Goal: Task Accomplishment & Management: Complete application form

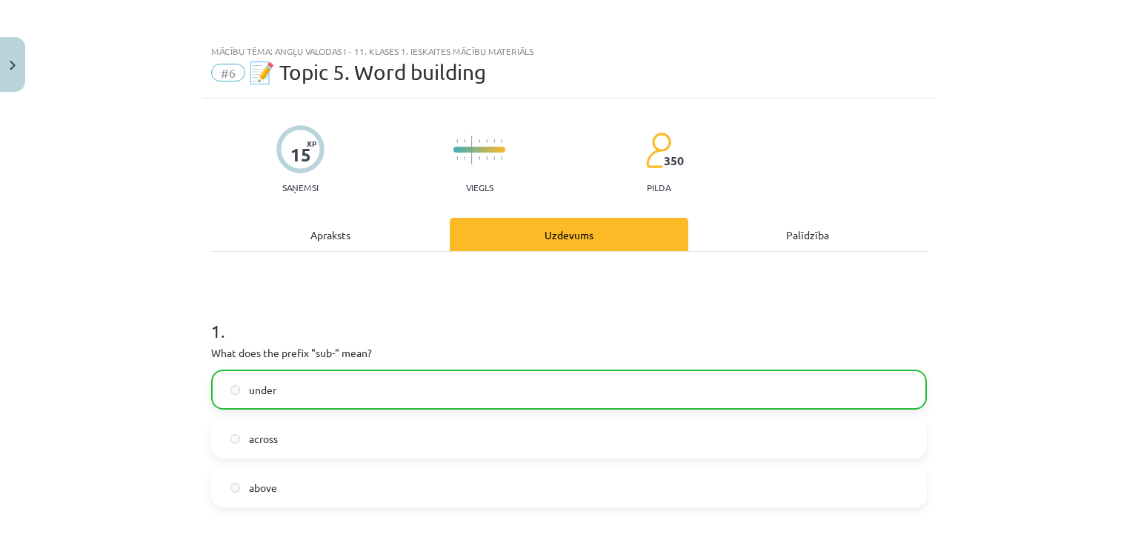
scroll to position [56, 0]
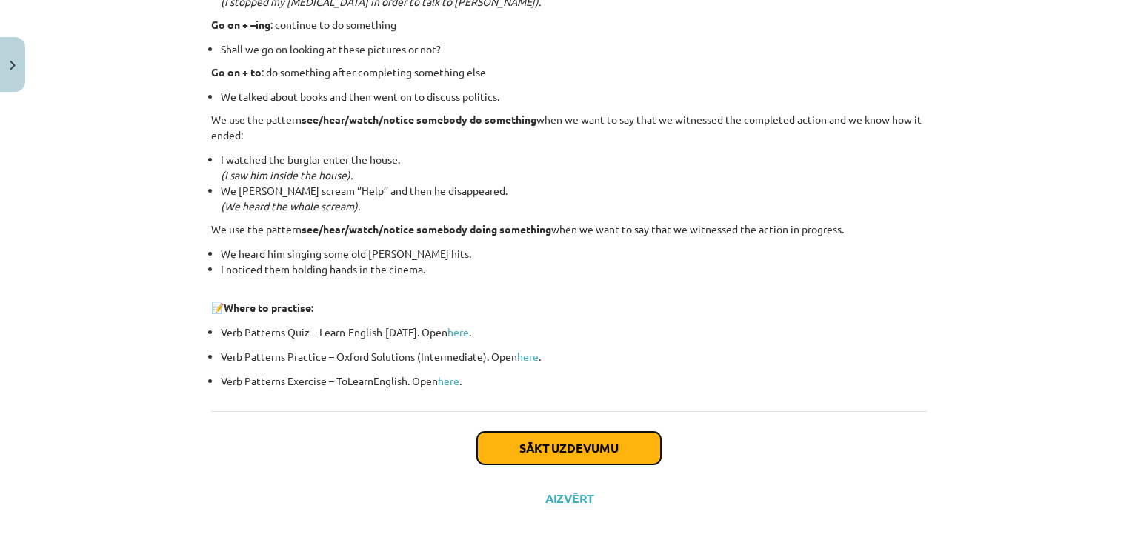
click at [546, 445] on button "Sākt uzdevumu" at bounding box center [569, 448] width 184 height 33
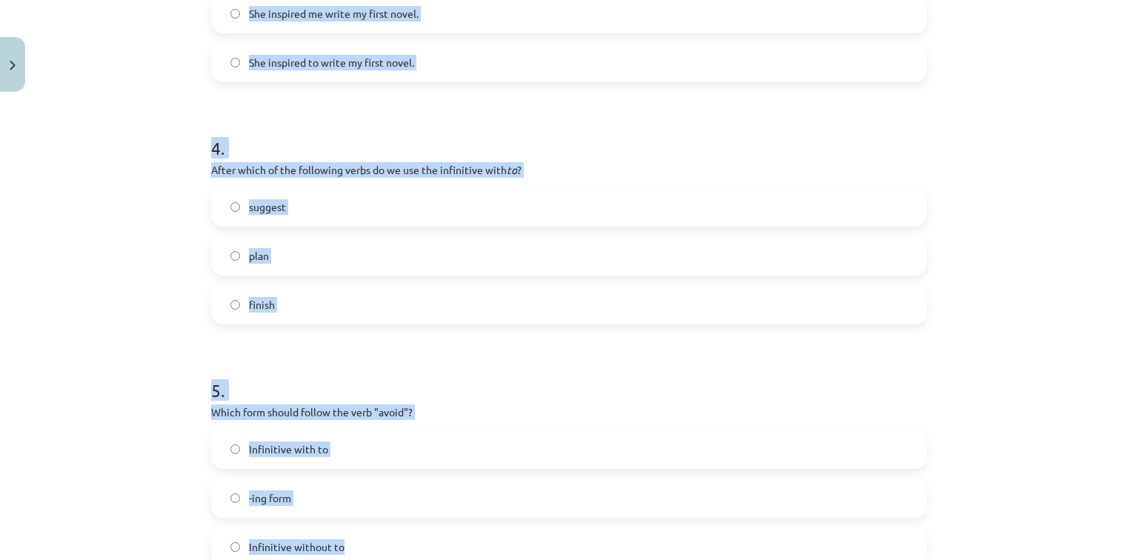
scroll to position [1088, 0]
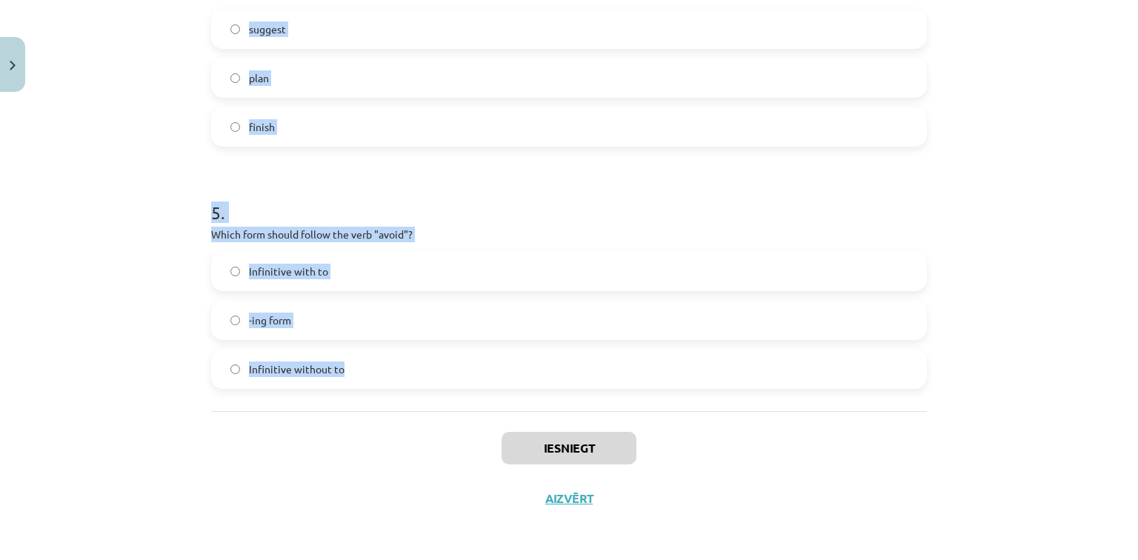
drag, startPoint x: 193, startPoint y: 287, endPoint x: 450, endPoint y: 386, distance: 275.3
click at [450, 386] on div "Mācību tēma: Angļu valodas i - 11. klases 1. ieskaites mācību materiāls #7 📝 To…" at bounding box center [569, 280] width 1138 height 560
copy form "1 . What is the difference in meaning between "stop talking" and "stop to talk"…"
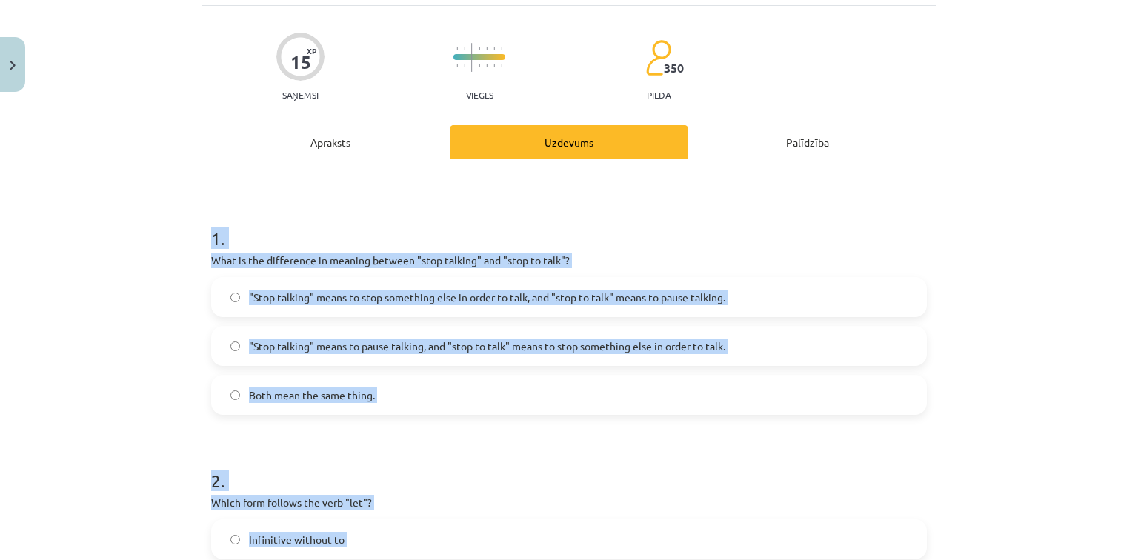
scroll to position [80, 0]
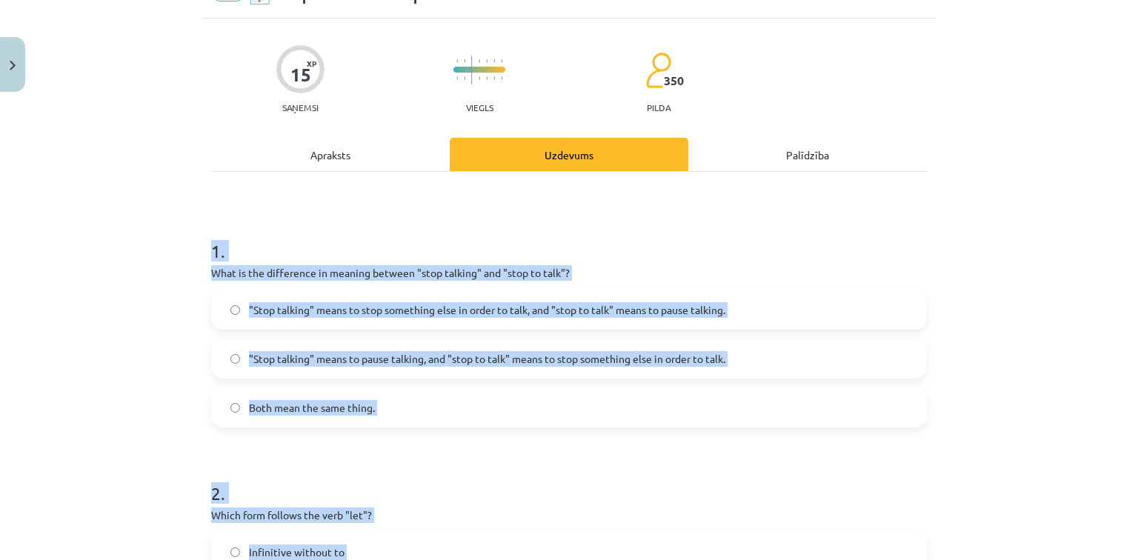
click at [147, 314] on div "Mācību tēma: Angļu valodas i - 11. klases 1. ieskaites mācību materiāls #7 📝 To…" at bounding box center [569, 280] width 1138 height 560
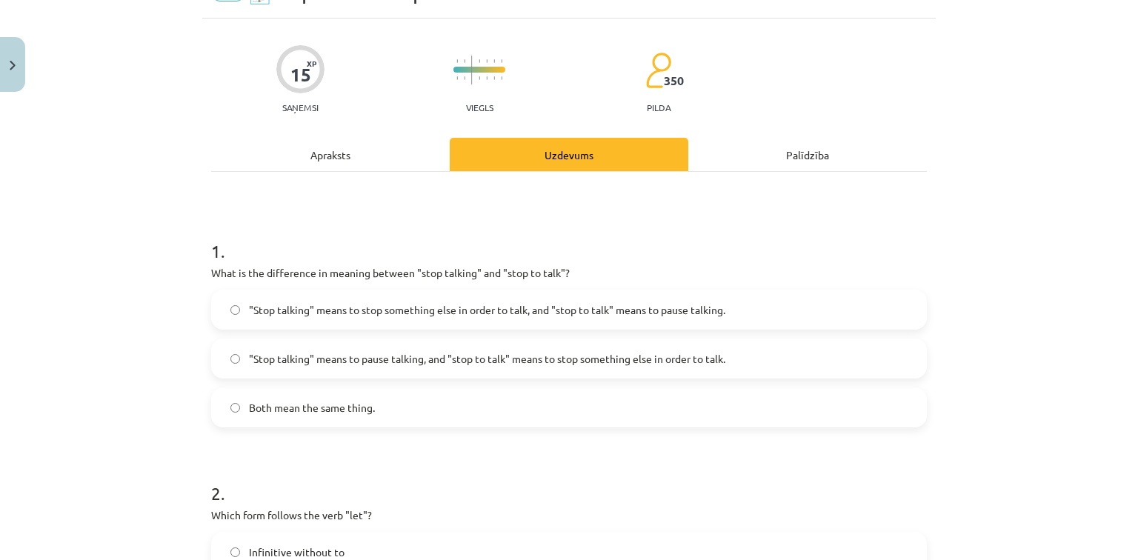
click at [433, 351] on span ""Stop talking" means to pause talking, and "stop to talk" means to stop somethi…" at bounding box center [487, 359] width 476 height 16
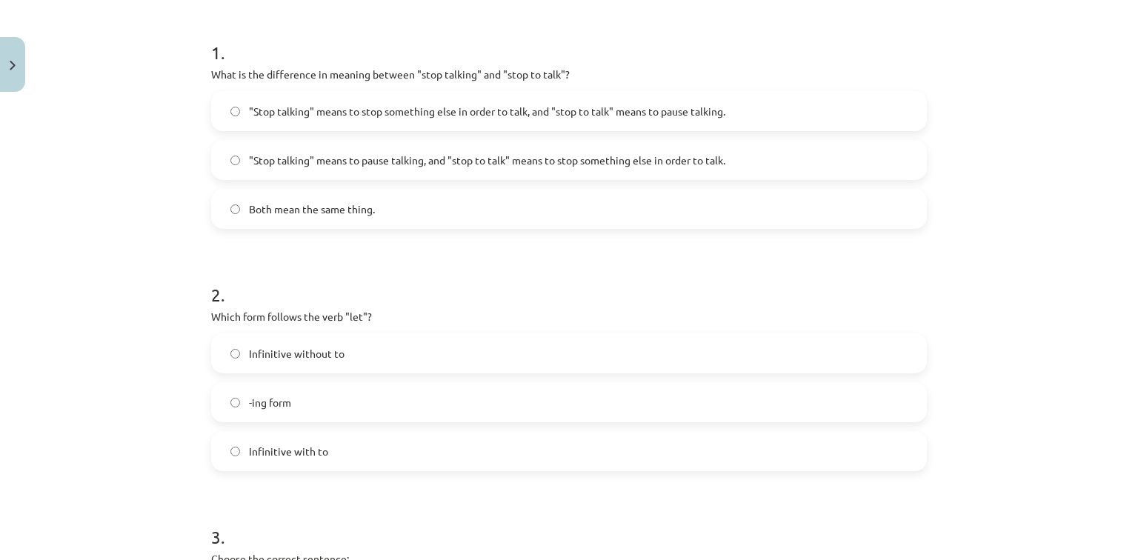
scroll to position [317, 0]
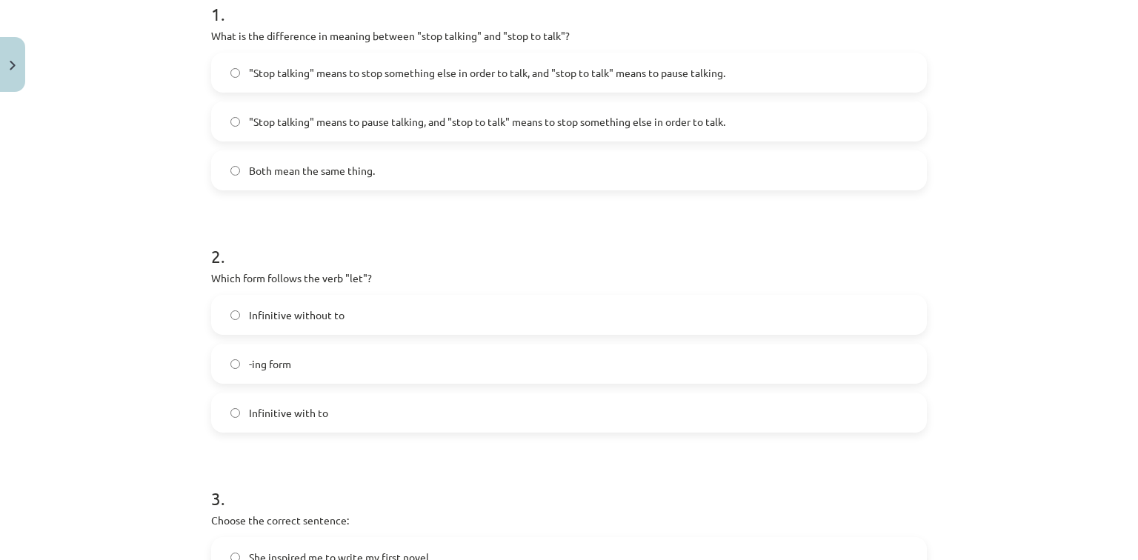
click at [251, 316] on span "Infinitive without to" at bounding box center [297, 315] width 96 height 16
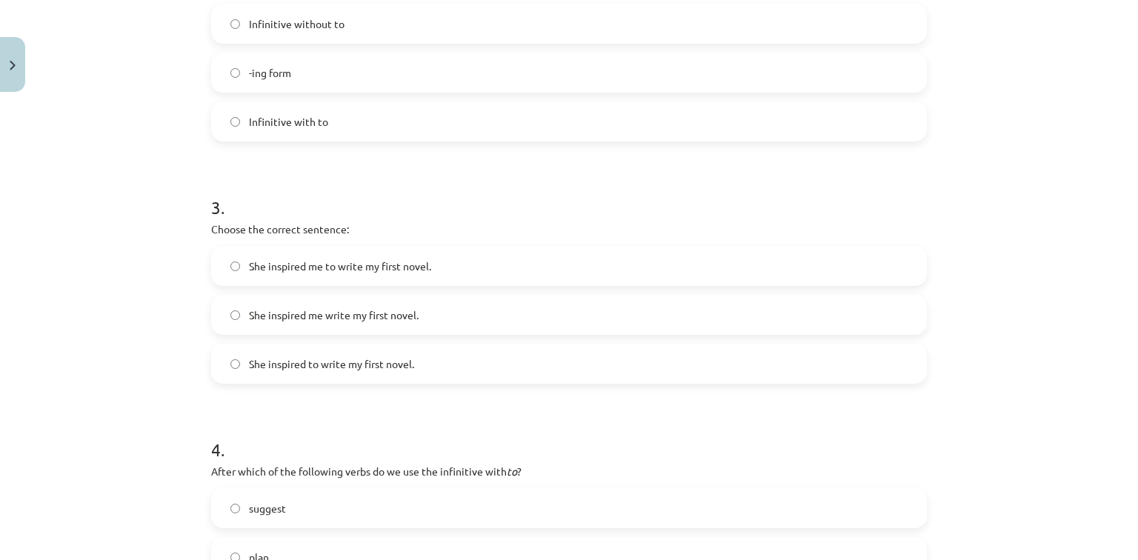
scroll to position [614, 0]
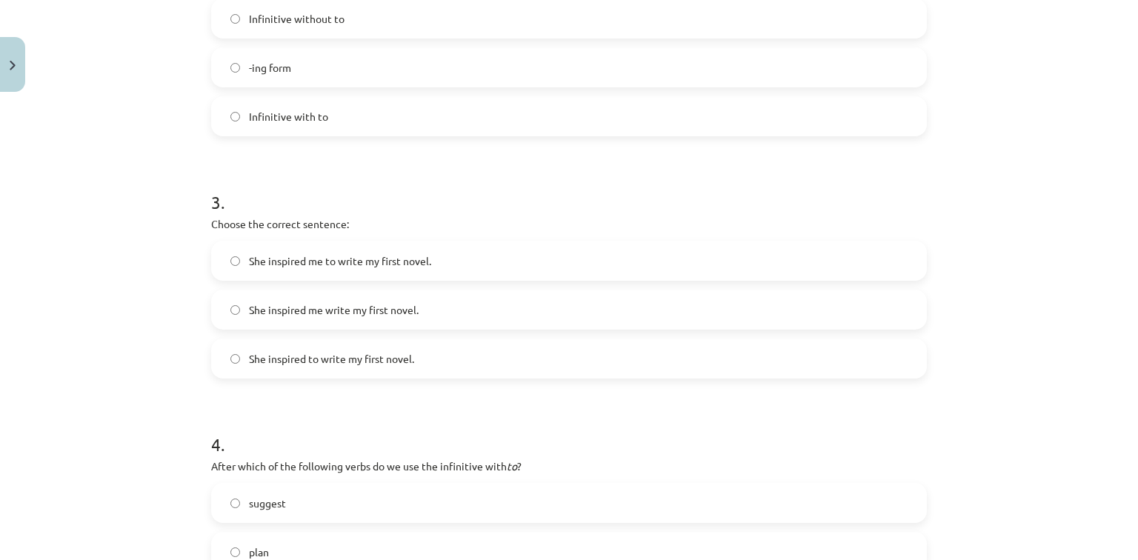
click at [360, 365] on span "She inspired to write my first novel." at bounding box center [331, 359] width 165 height 16
click at [331, 267] on span "She inspired me to write my first novel." at bounding box center [340, 261] width 182 height 16
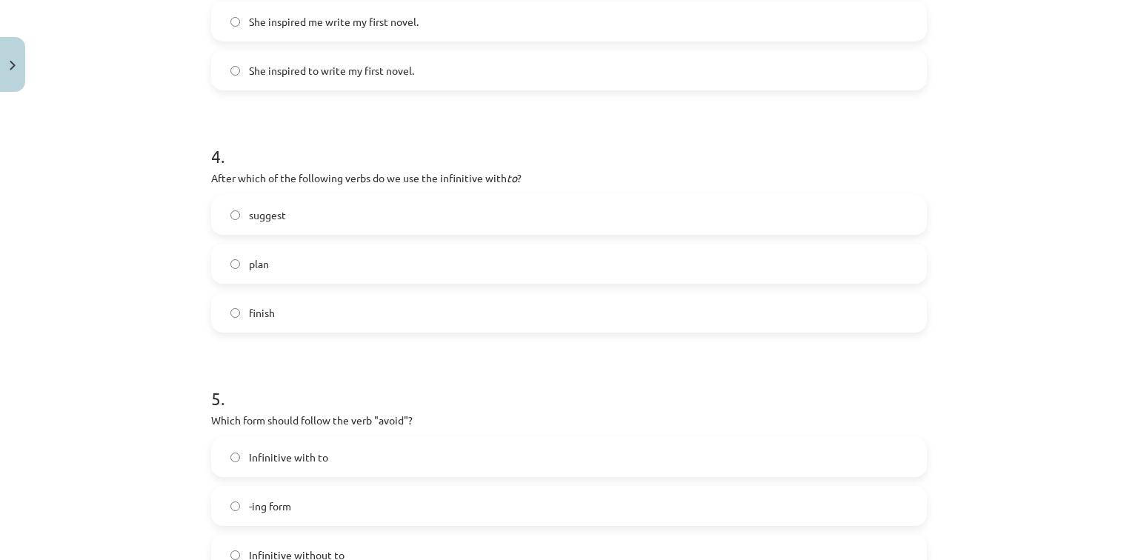
scroll to position [910, 0]
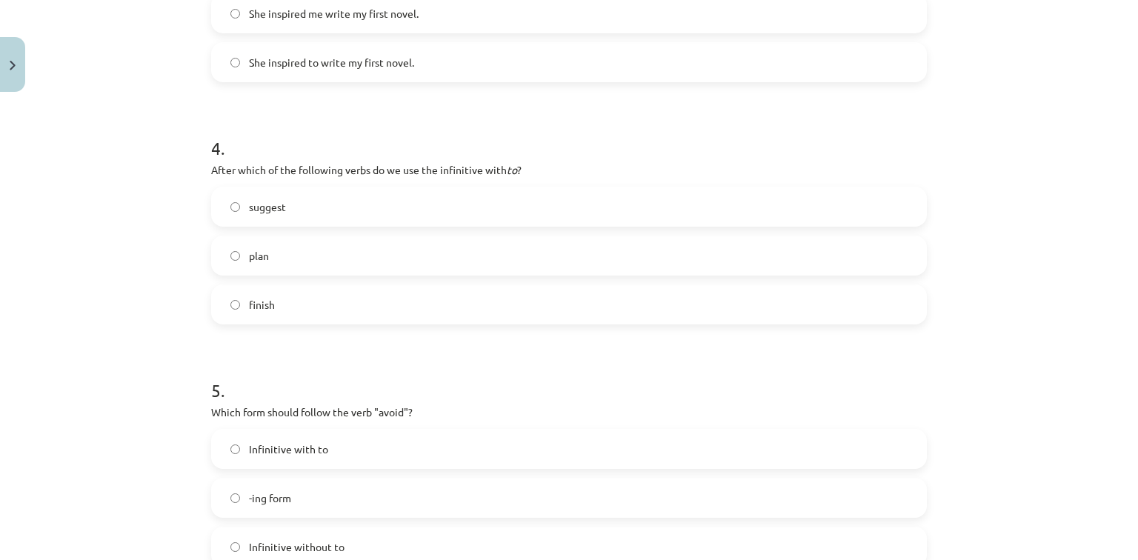
click at [298, 245] on label "plan" at bounding box center [569, 255] width 713 height 37
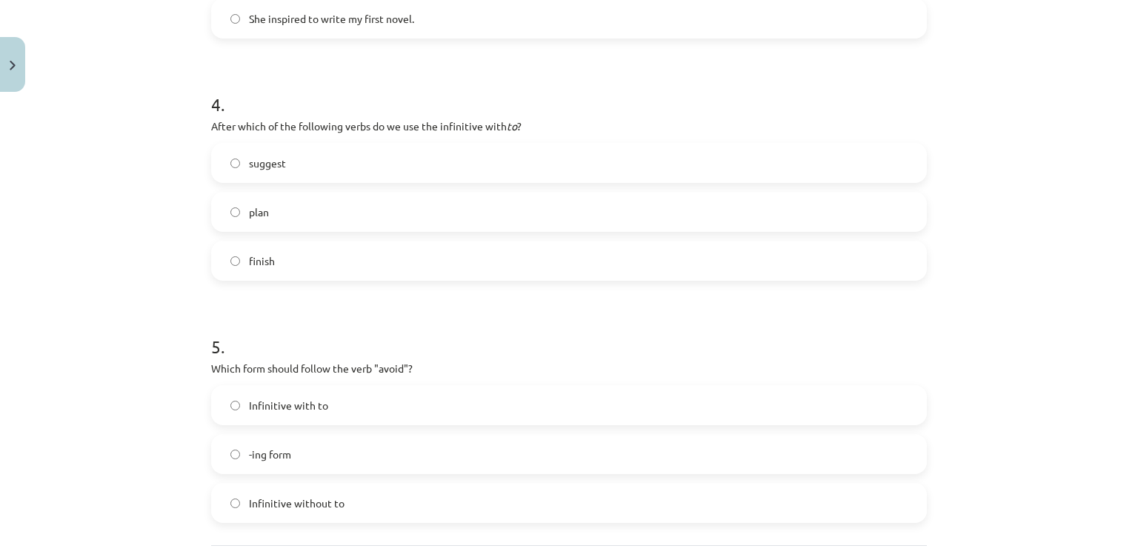
scroll to position [1088, 0]
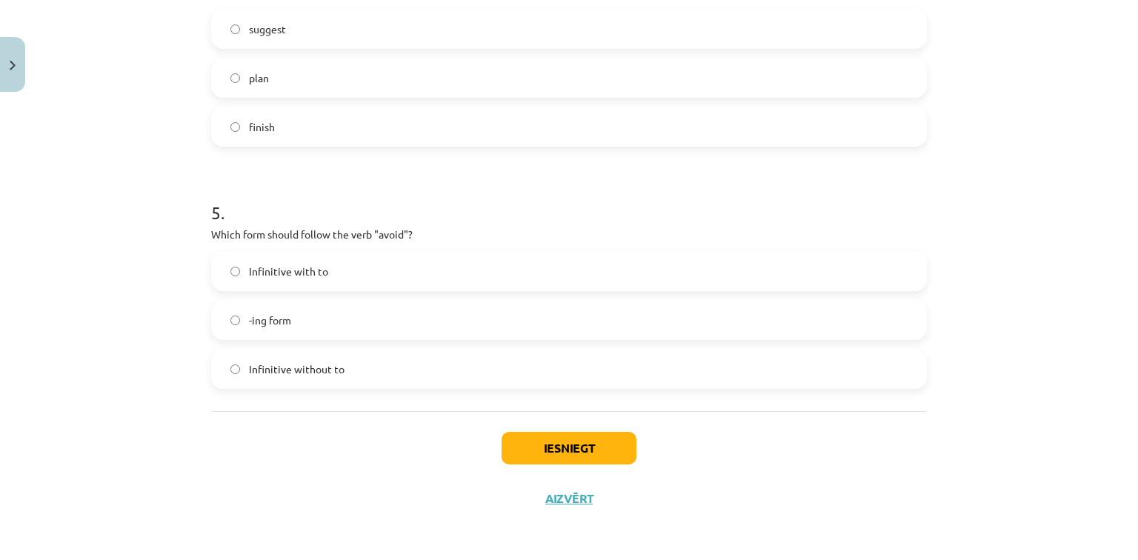
click at [314, 316] on label "-ing form" at bounding box center [569, 320] width 713 height 37
click at [548, 445] on button "Iesniegt" at bounding box center [569, 448] width 135 height 33
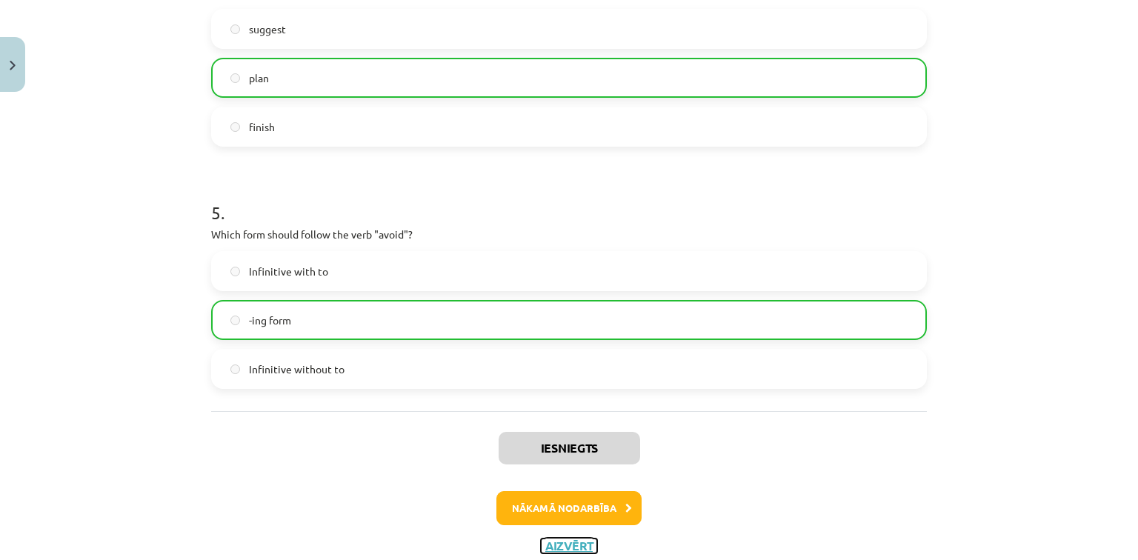
click at [584, 548] on button "Aizvērt" at bounding box center [569, 546] width 56 height 15
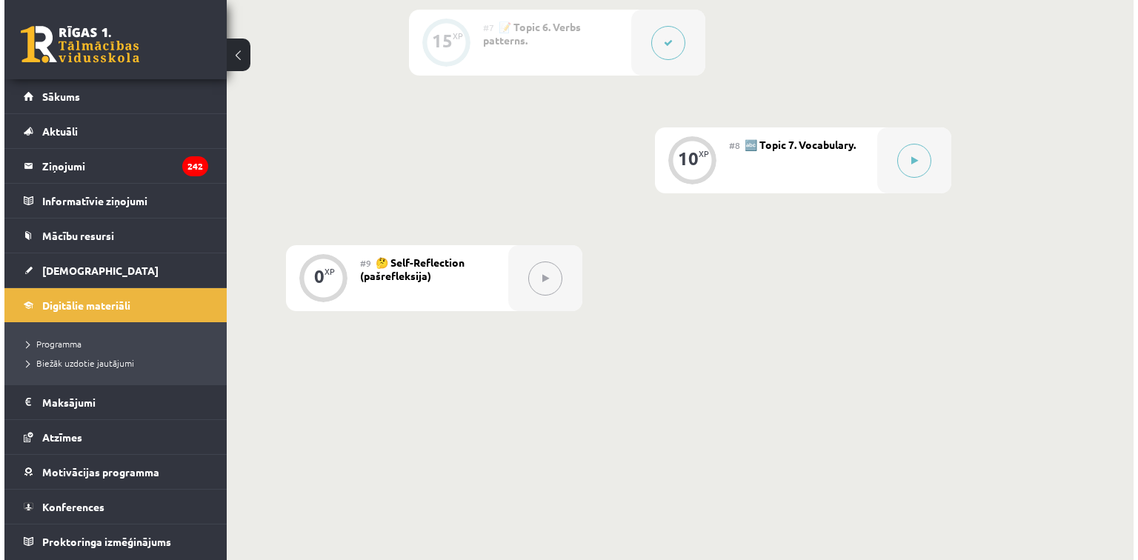
scroll to position [1125, 0]
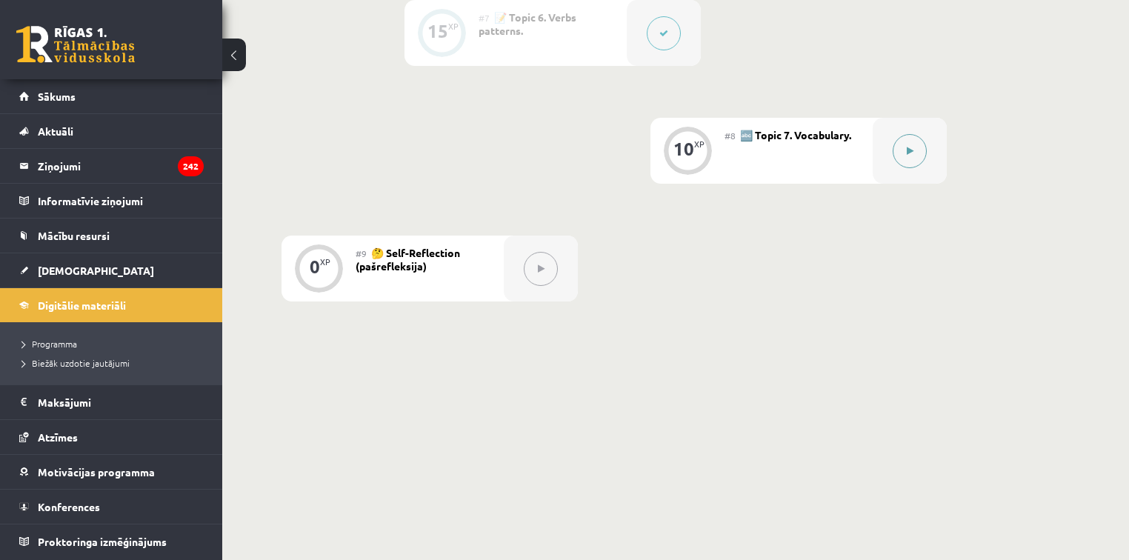
click at [922, 149] on button at bounding box center [910, 151] width 34 height 34
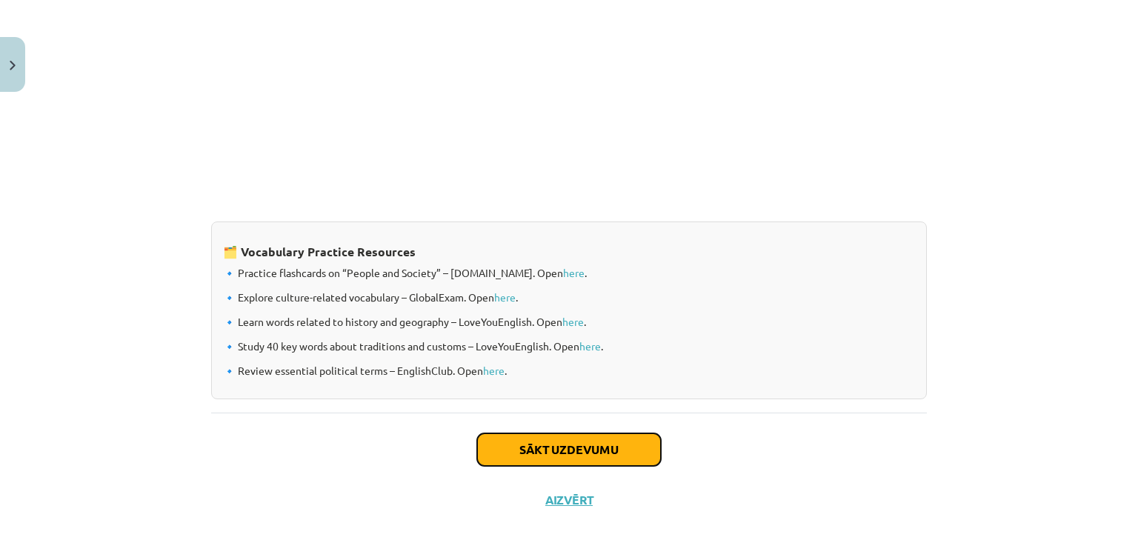
click at [531, 445] on button "Sākt uzdevumu" at bounding box center [569, 449] width 184 height 33
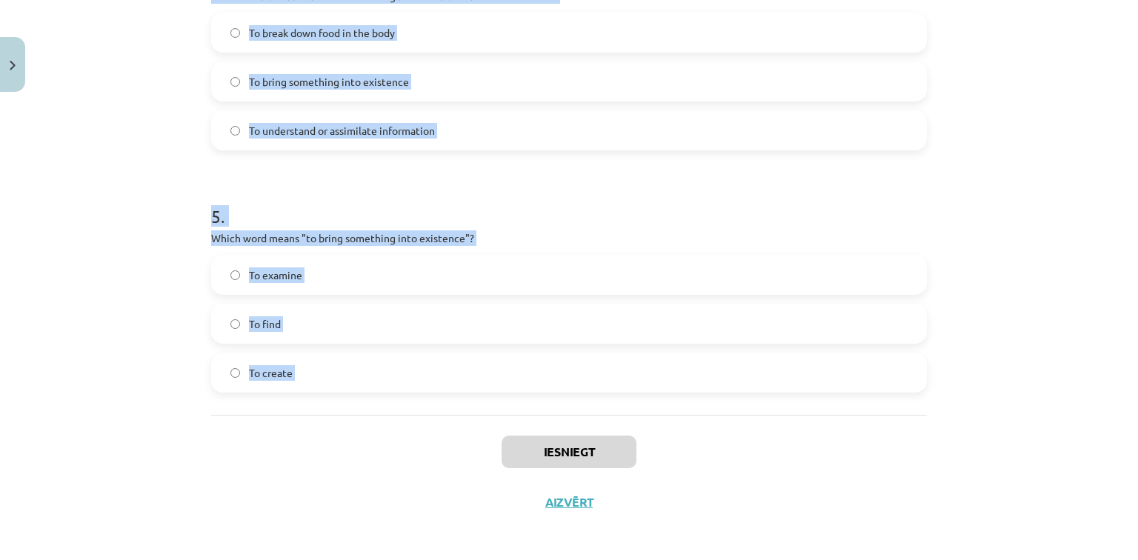
scroll to position [1137, 0]
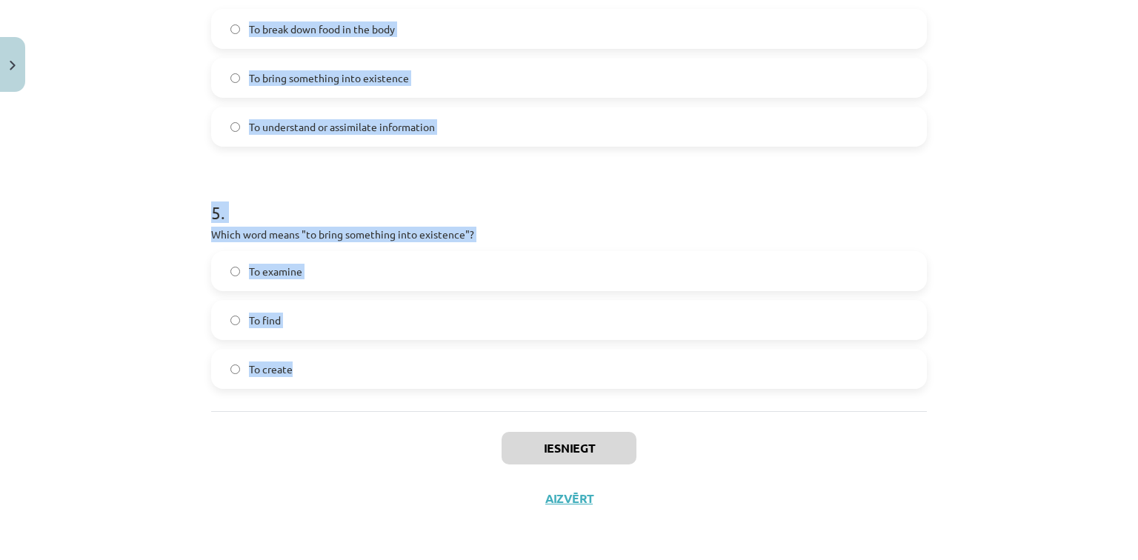
drag, startPoint x: 194, startPoint y: 293, endPoint x: 453, endPoint y: 400, distance: 280.4
click at [453, 400] on div "Mācību tēma: Angļu valodas i - 11. klases 1. ieskaites mācību materiāls #8 🔤 To…" at bounding box center [569, 280] width 1138 height 560
copy form "1 . Which of the following means "the surroundings or conditions in which a per…"
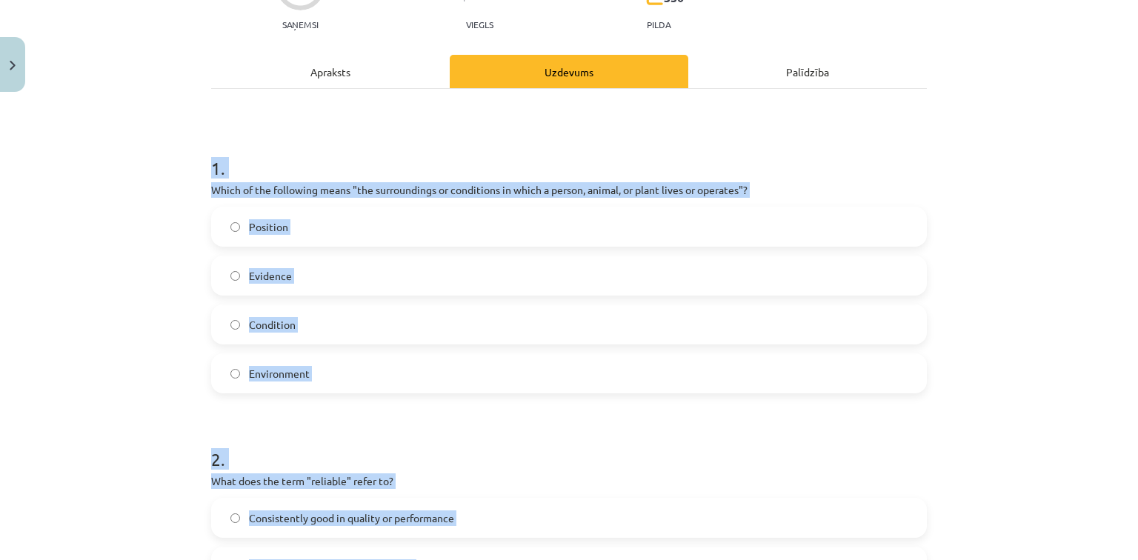
scroll to position [129, 0]
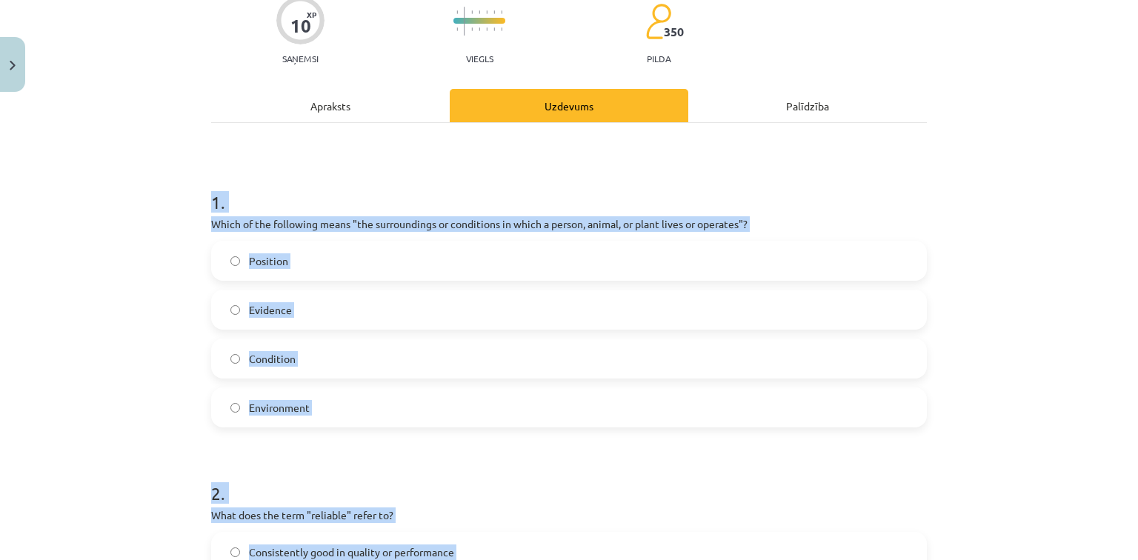
click at [142, 287] on div "Mācību tēma: Angļu valodas i - 11. klases 1. ieskaites mācību materiāls #8 🔤 To…" at bounding box center [569, 280] width 1138 height 560
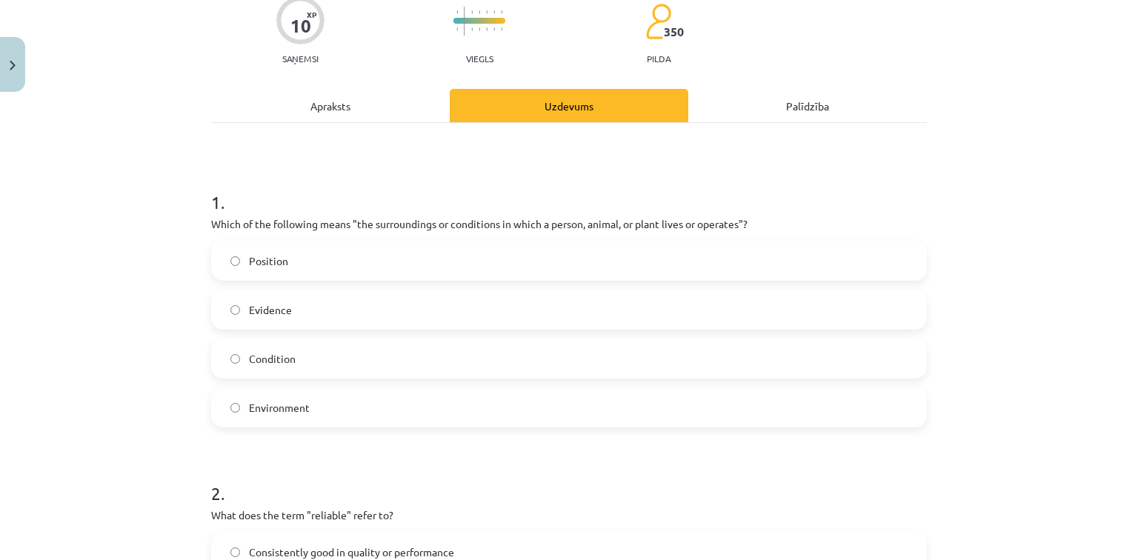
click at [256, 311] on span "Evidence" at bounding box center [270, 310] width 43 height 16
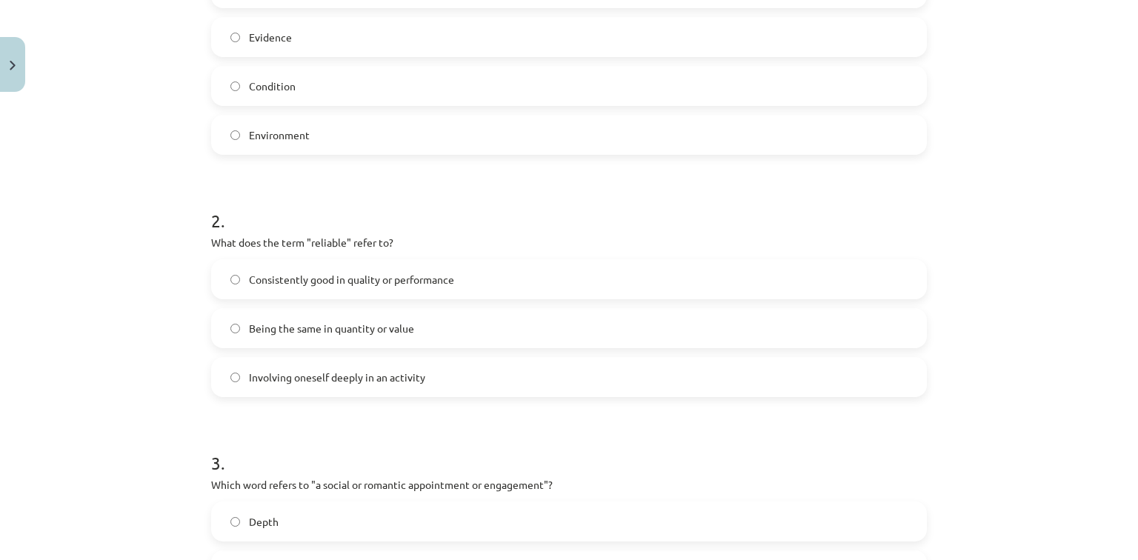
scroll to position [425, 0]
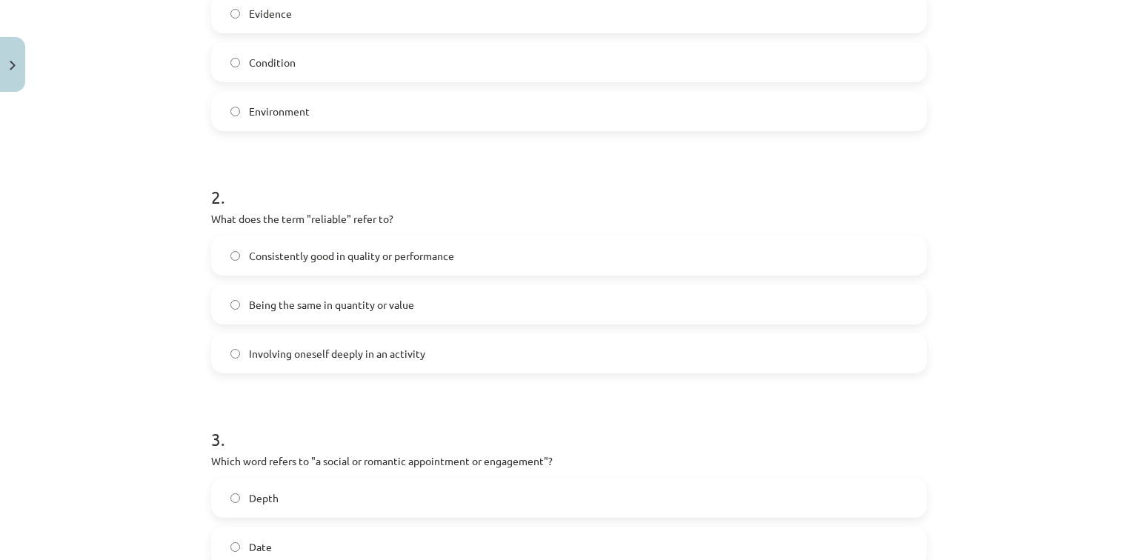
click at [285, 262] on span "Consistently good in quality or performance" at bounding box center [351, 256] width 205 height 16
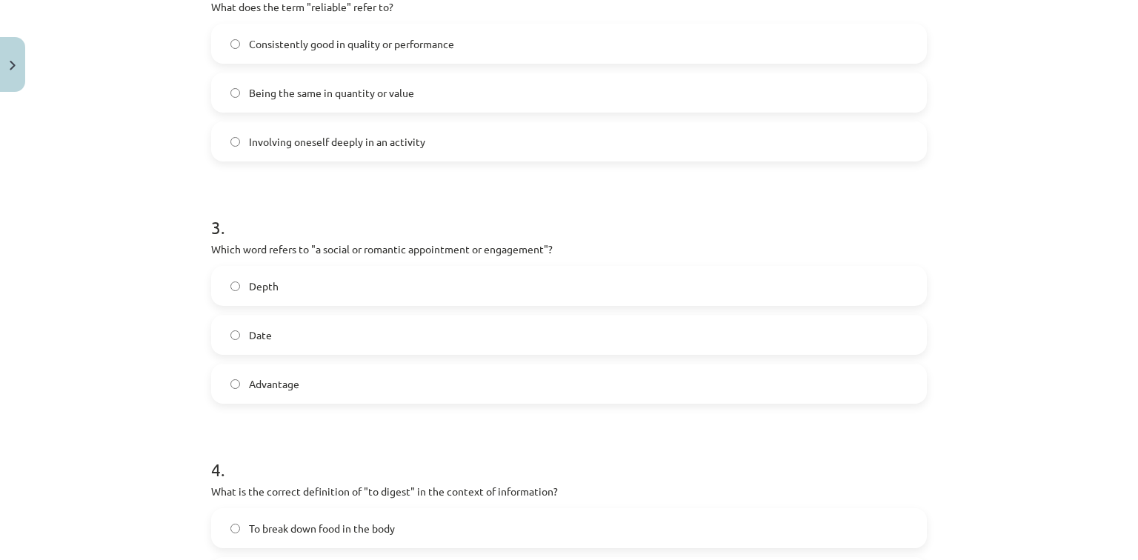
scroll to position [662, 0]
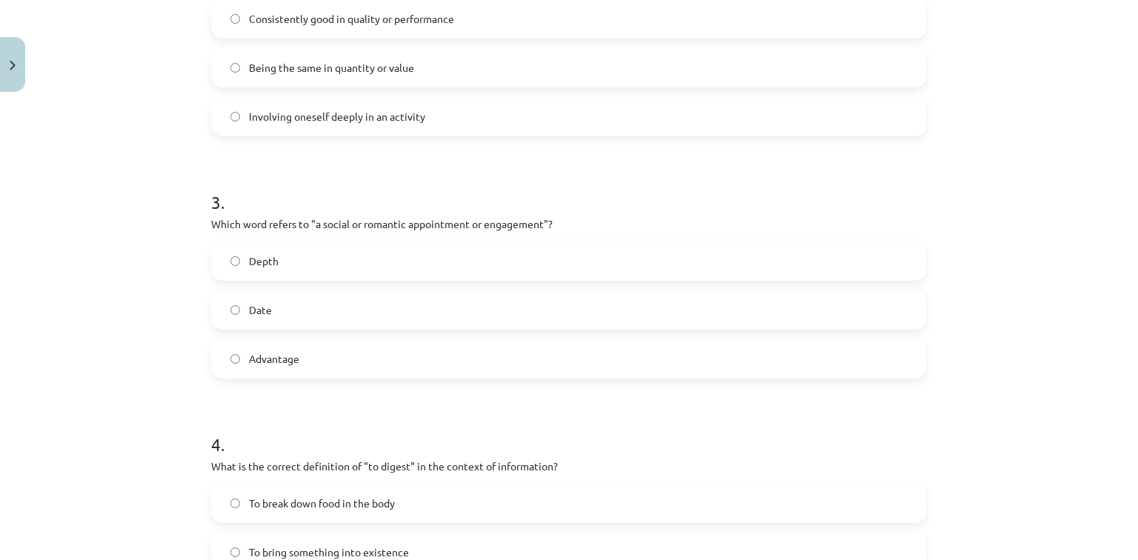
click at [239, 326] on label "Date" at bounding box center [569, 309] width 713 height 37
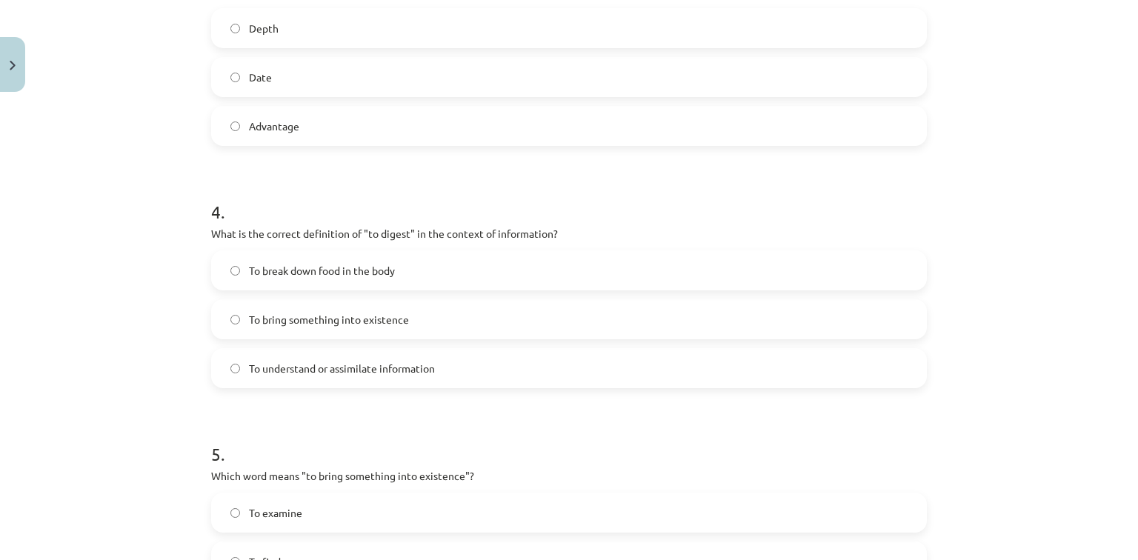
scroll to position [900, 0]
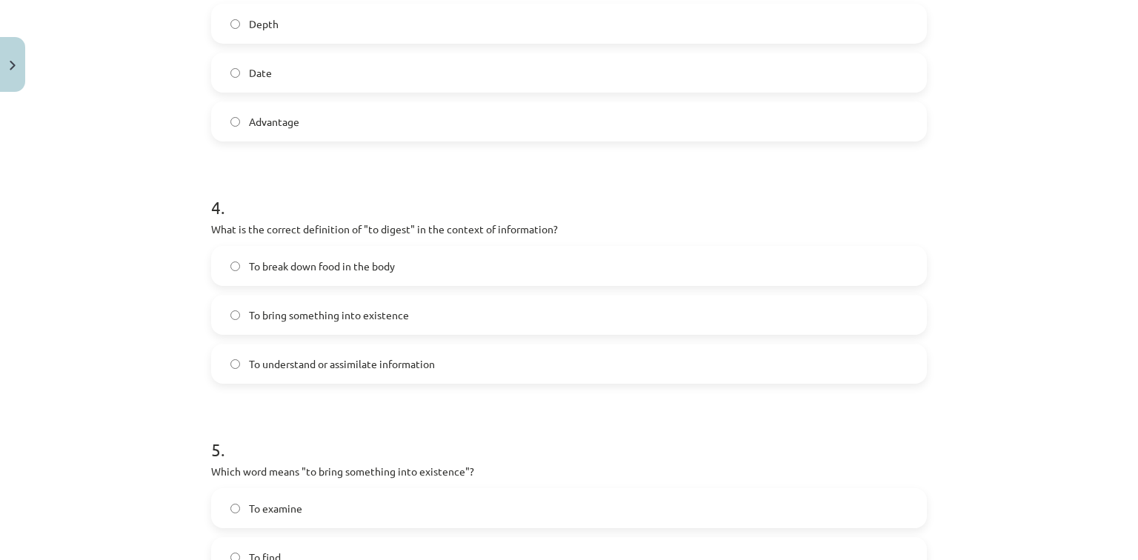
click at [365, 356] on label "To understand or assimilate information" at bounding box center [569, 363] width 713 height 37
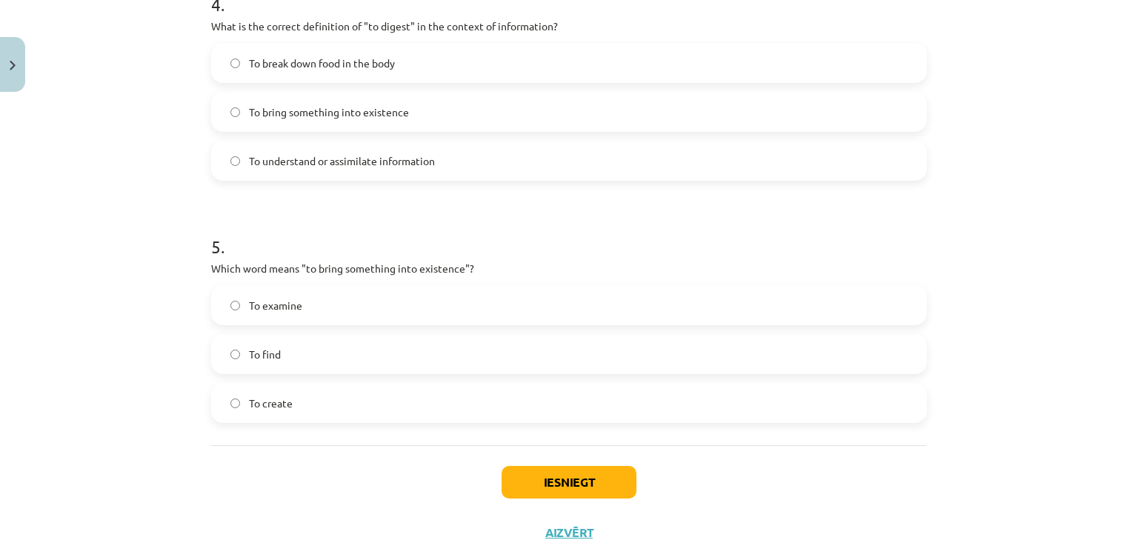
scroll to position [1137, 0]
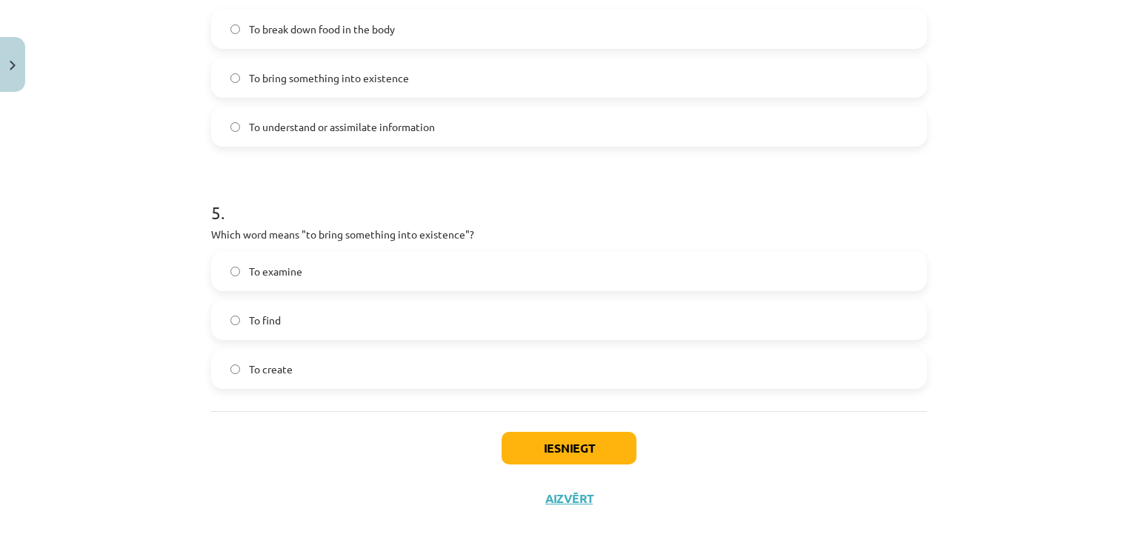
click at [289, 370] on label "To create" at bounding box center [569, 368] width 713 height 37
click at [522, 447] on button "Iesniegt" at bounding box center [569, 448] width 135 height 33
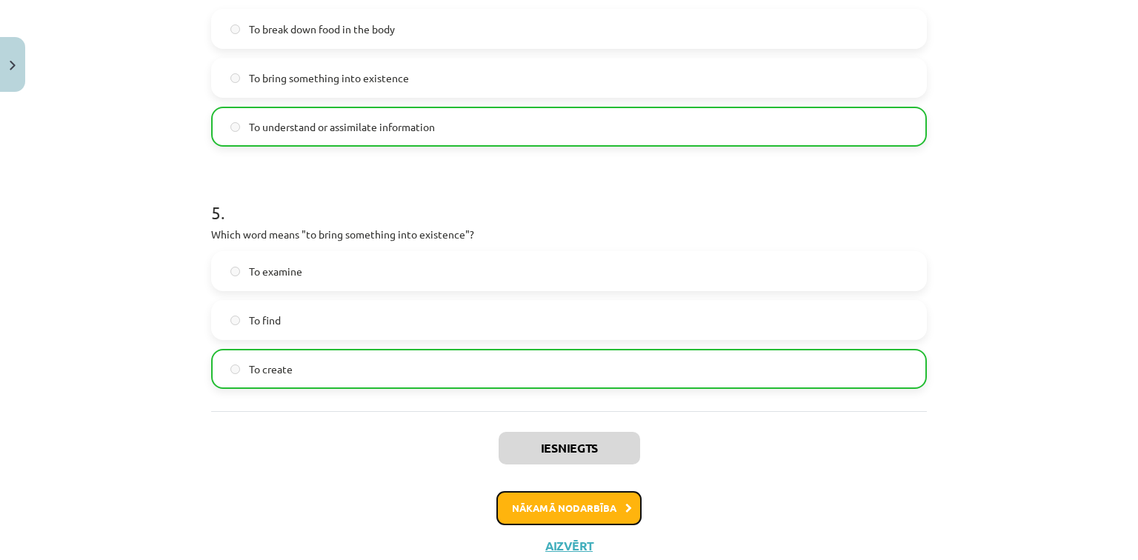
click at [568, 505] on button "Nākamā nodarbība" at bounding box center [568, 508] width 145 height 34
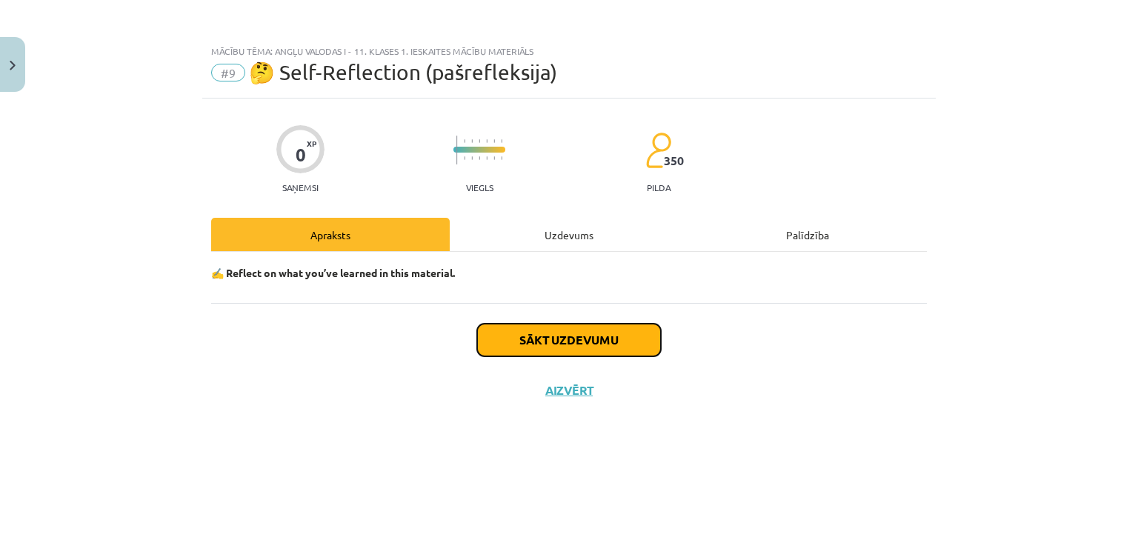
click at [590, 339] on button "Sākt uzdevumu" at bounding box center [569, 340] width 184 height 33
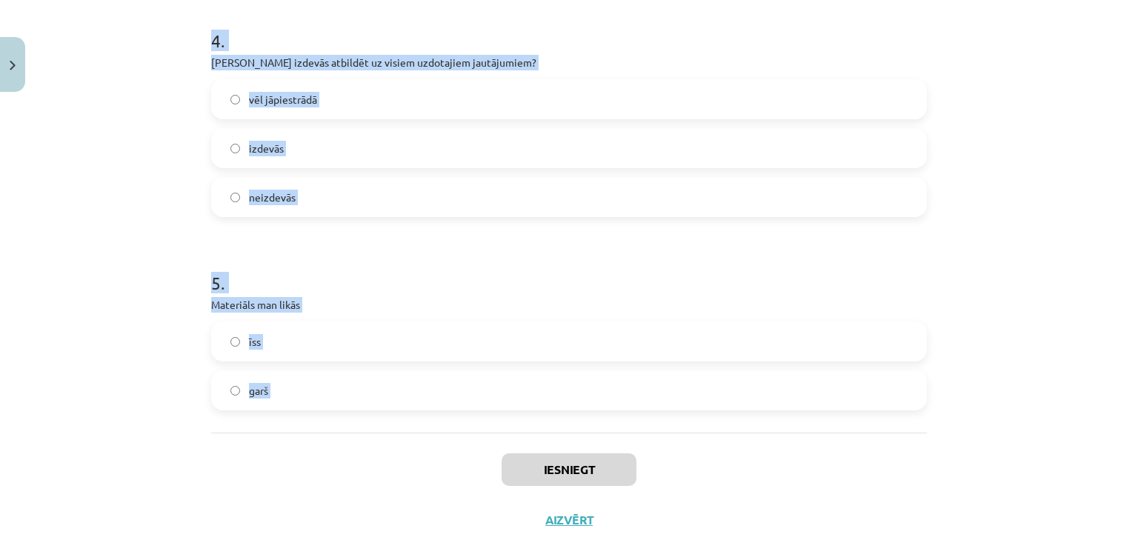
scroll to position [892, 0]
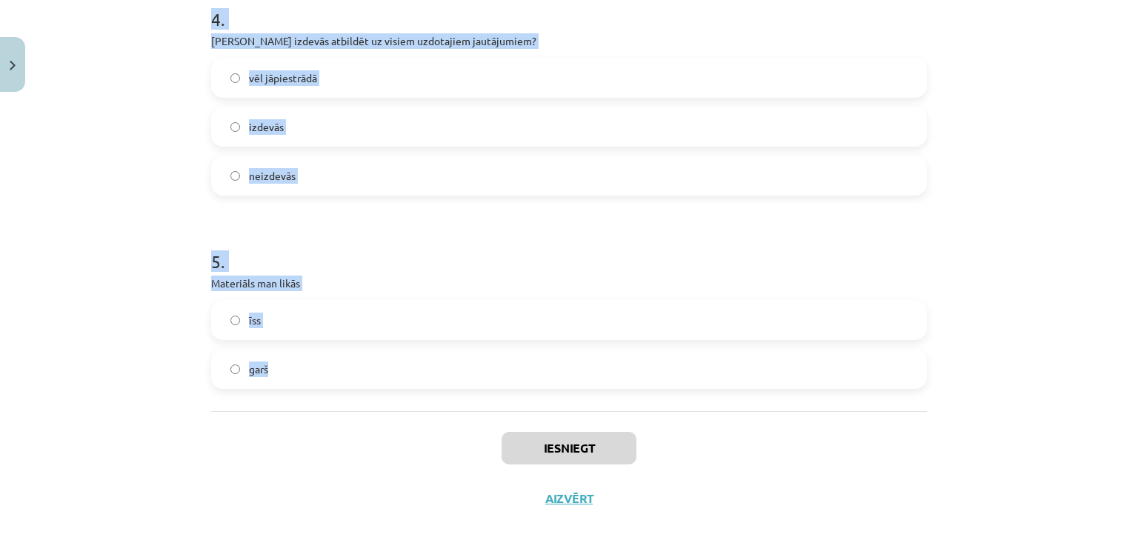
drag, startPoint x: 204, startPoint y: 332, endPoint x: 442, endPoint y: 390, distance: 244.9
copy form "1 . Materiāla apguves laikā es nenoguru noguru 2 . Mans noskaņojums pasliktināj…"
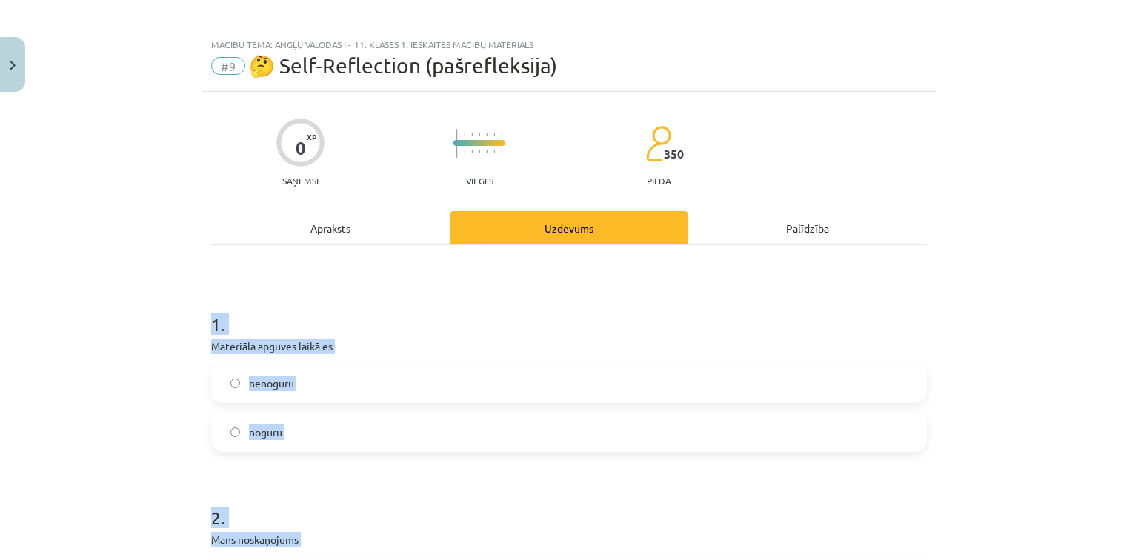
scroll to position [0, 0]
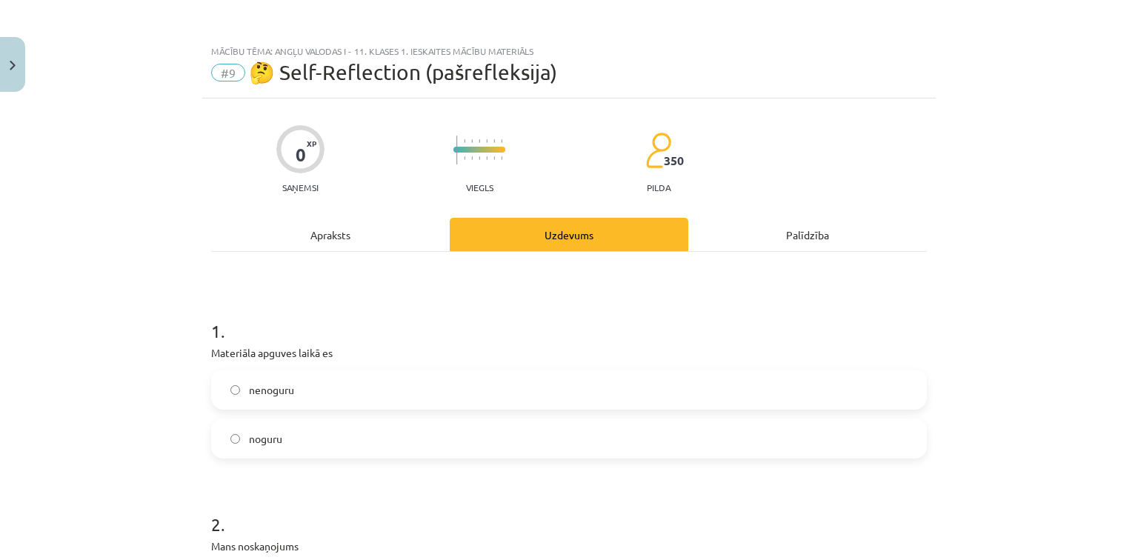
click at [147, 221] on div "Mācību tēma: Angļu valodas i - 11. klases 1. ieskaites mācību materiāls #9 🤔 Se…" at bounding box center [569, 280] width 1138 height 560
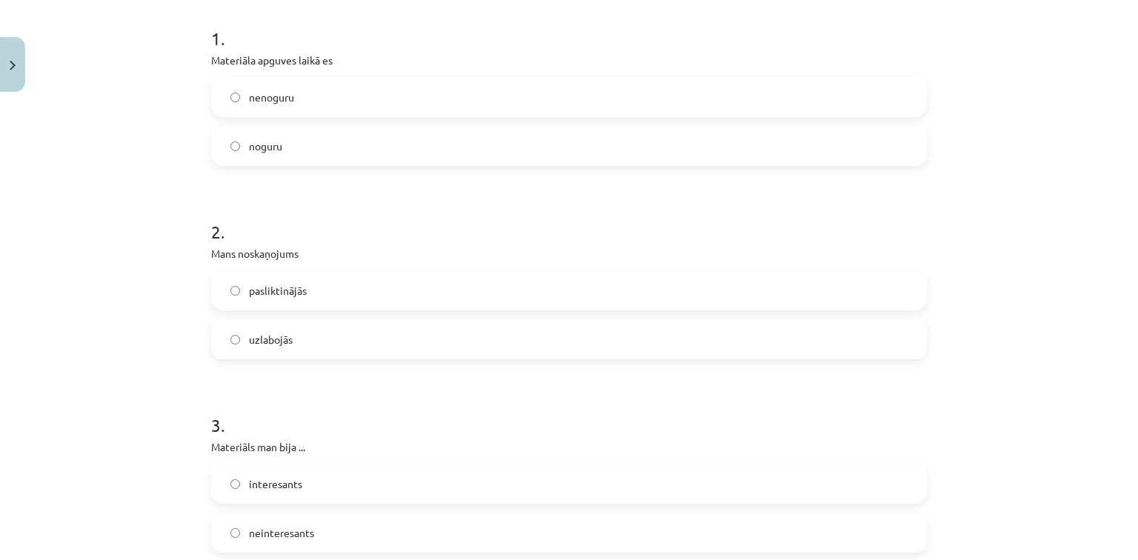
scroll to position [296, 0]
click at [236, 104] on label "nenoguru" at bounding box center [569, 93] width 713 height 37
click at [240, 292] on label "pasliktinājās" at bounding box center [569, 286] width 713 height 37
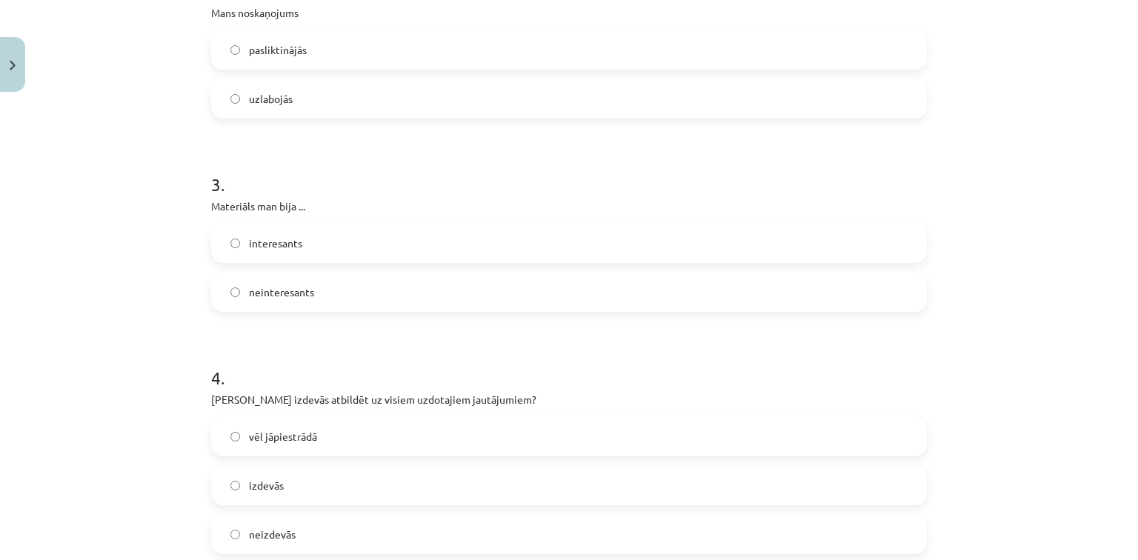
drag, startPoint x: 242, startPoint y: 216, endPoint x: 246, endPoint y: 226, distance: 10.3
click at [243, 219] on div "3 . Materiāls man bija ... interesants neinteresants" at bounding box center [569, 230] width 716 height 164
click at [248, 234] on label "interesants" at bounding box center [569, 243] width 713 height 37
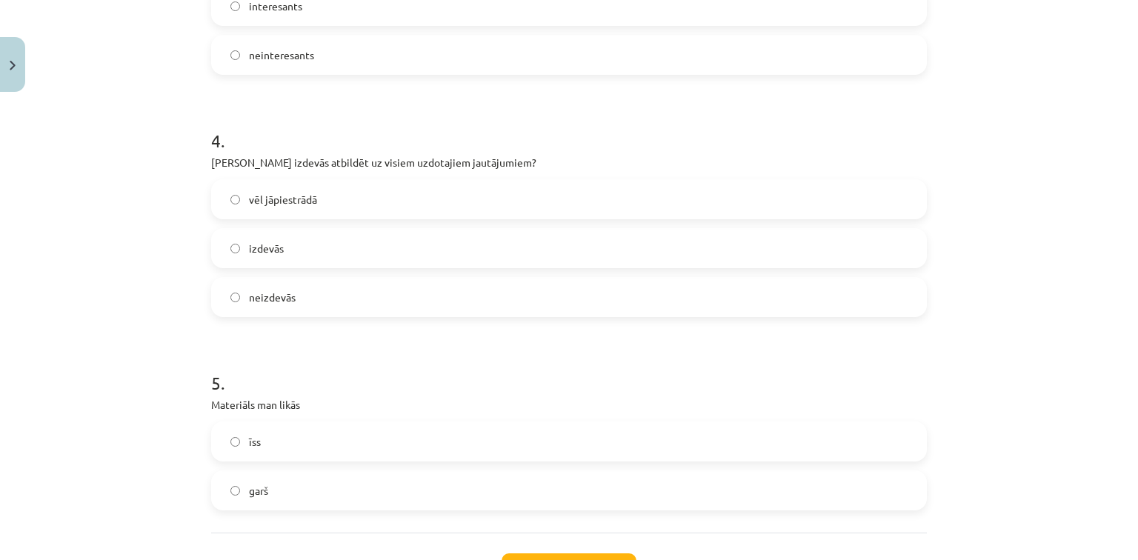
click at [252, 241] on span "izdevās" at bounding box center [266, 249] width 35 height 16
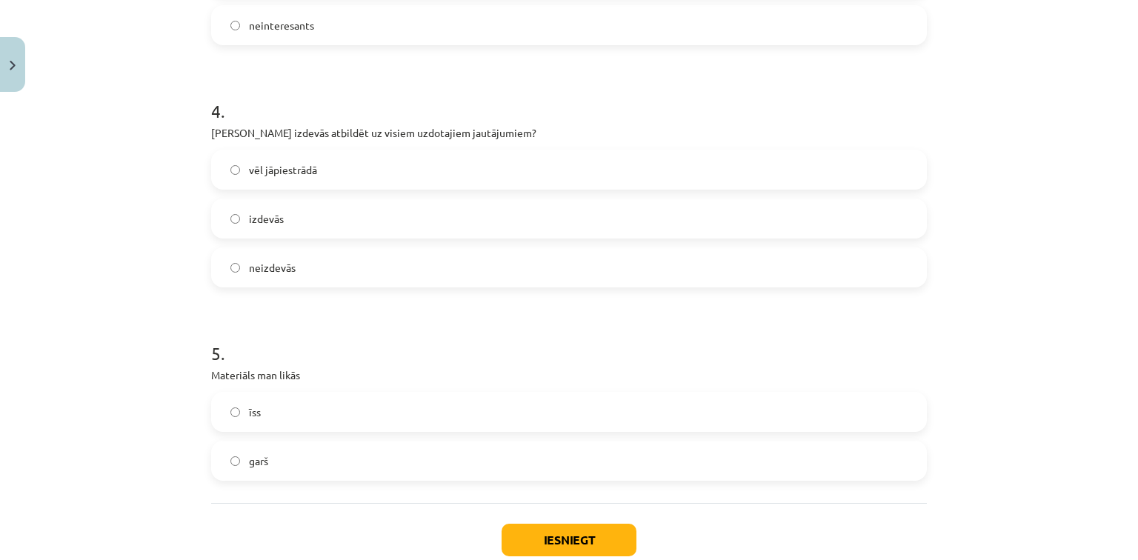
scroll to position [892, 0]
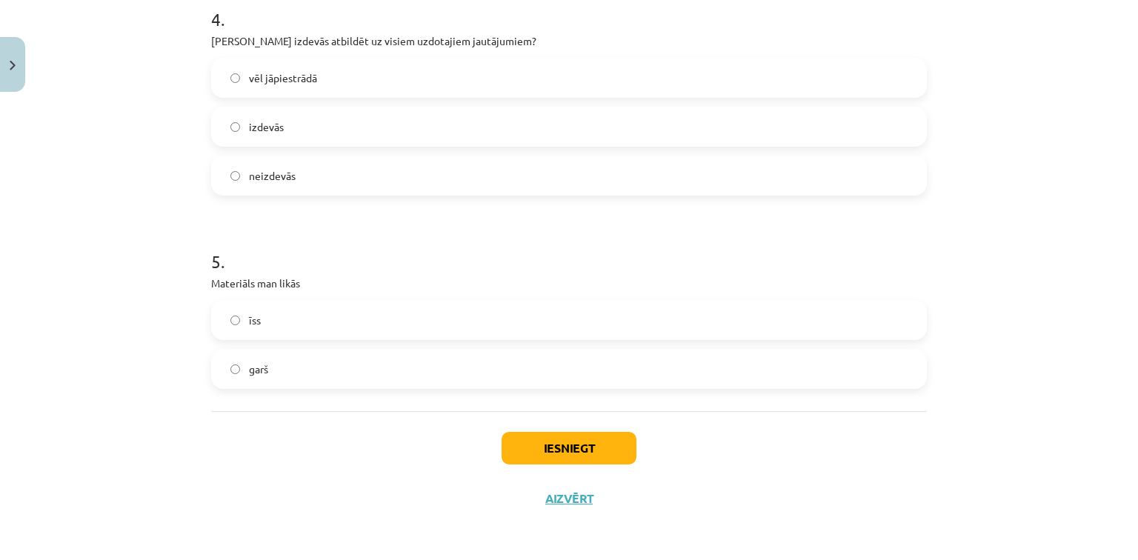
click at [266, 312] on label "īss" at bounding box center [569, 320] width 713 height 37
click at [341, 359] on label "garš" at bounding box center [569, 368] width 713 height 37
click at [543, 436] on button "Iesniegt" at bounding box center [569, 448] width 135 height 33
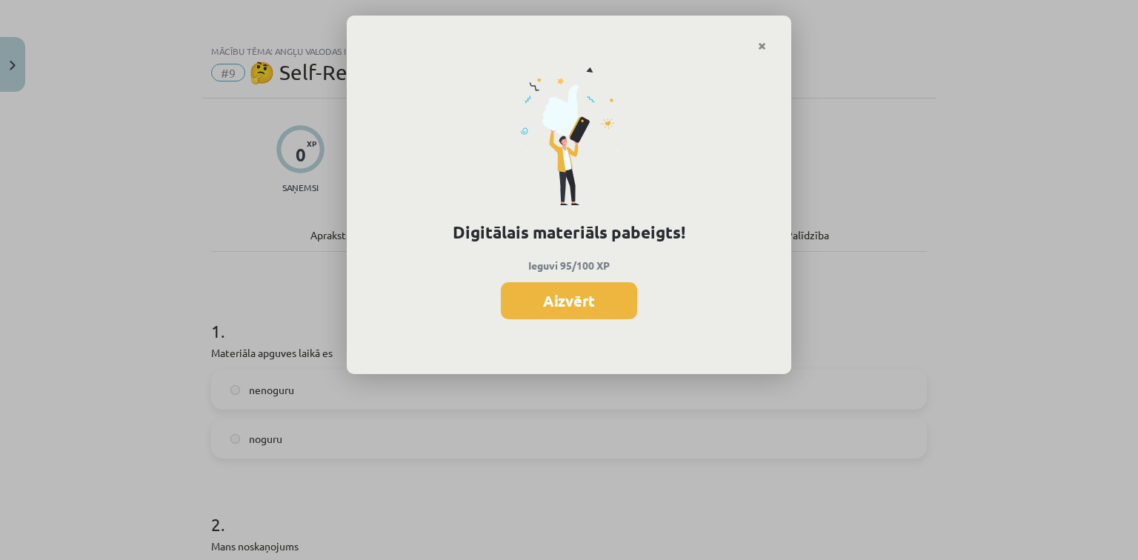
scroll to position [1123, 0]
click at [563, 294] on button "Aizvērt" at bounding box center [569, 300] width 136 height 37
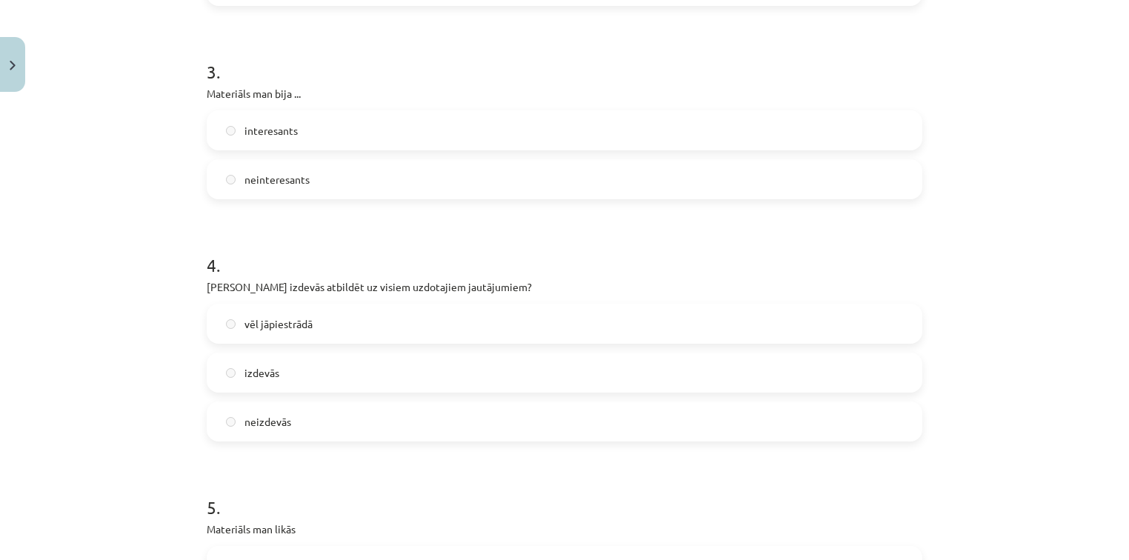
scroll to position [892, 0]
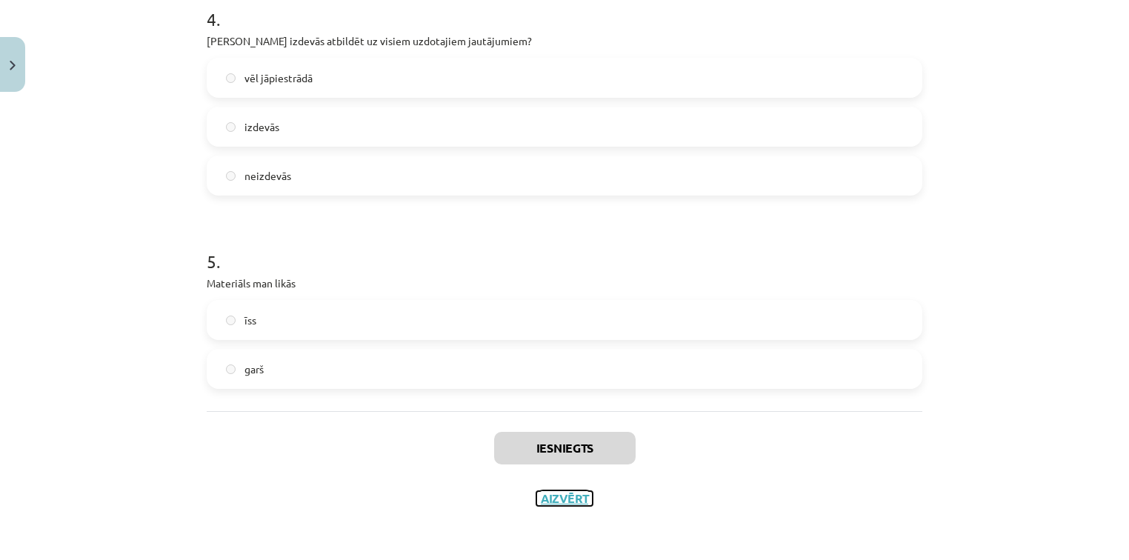
click at [564, 495] on button "Aizvērt" at bounding box center [564, 498] width 56 height 15
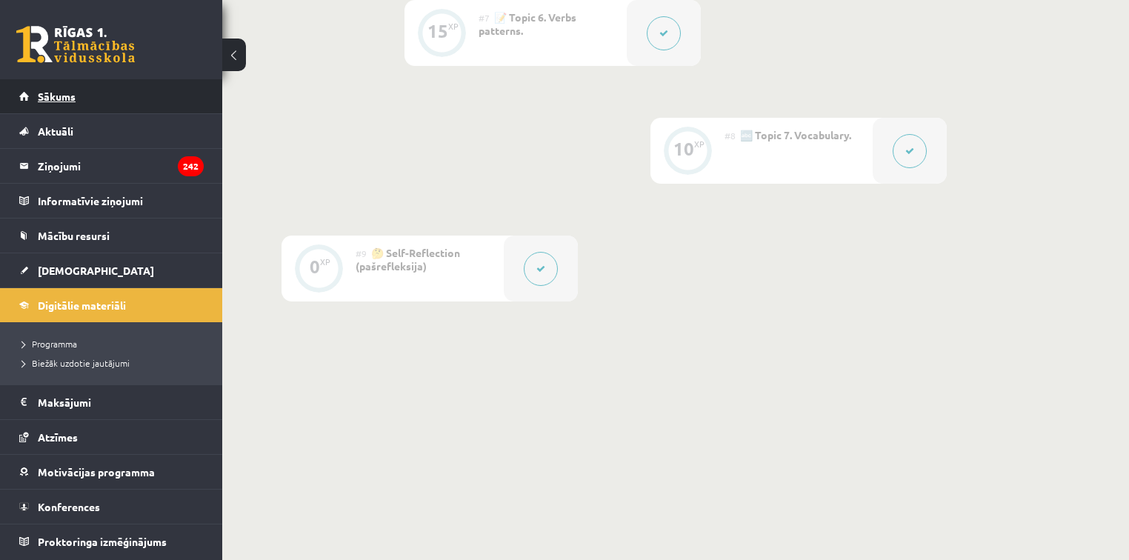
click at [66, 99] on span "Sākums" at bounding box center [57, 96] width 38 height 13
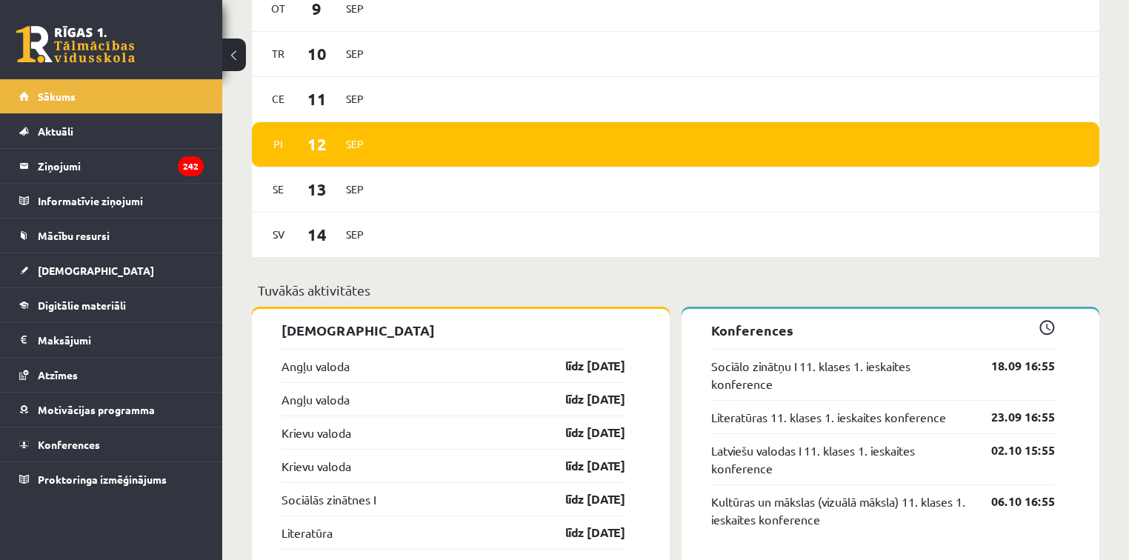
scroll to position [1051, 0]
